Goal: Task Accomplishment & Management: Manage account settings

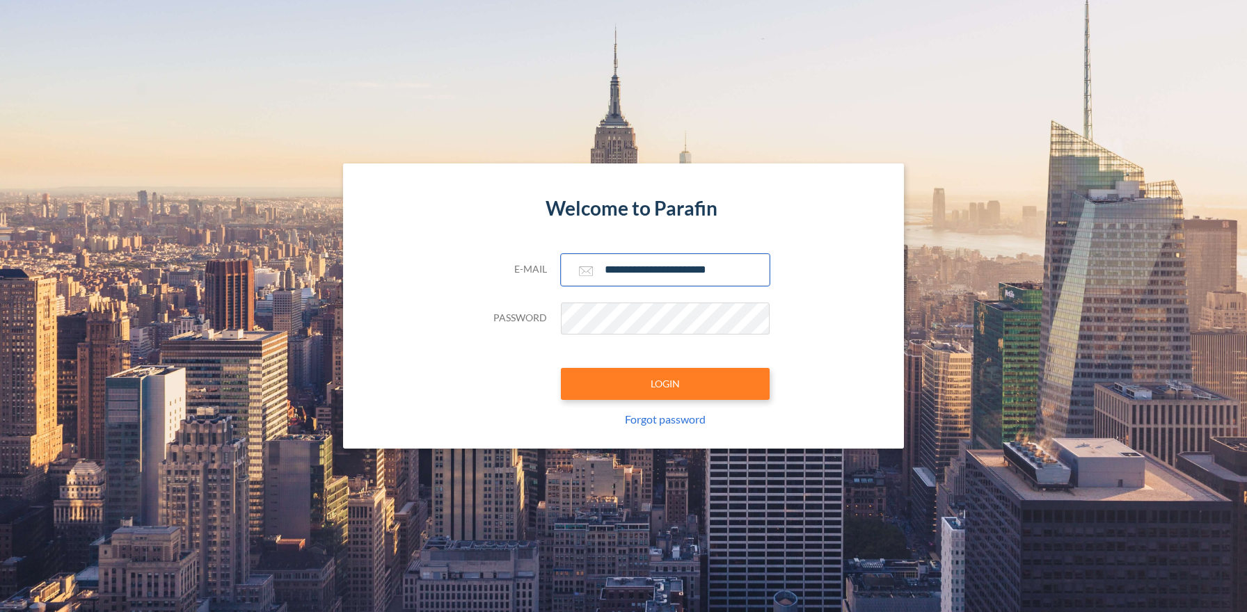
type input "**********"
click at [665, 383] on button "LOGIN" at bounding box center [665, 384] width 209 height 32
